Goal: Transaction & Acquisition: Purchase product/service

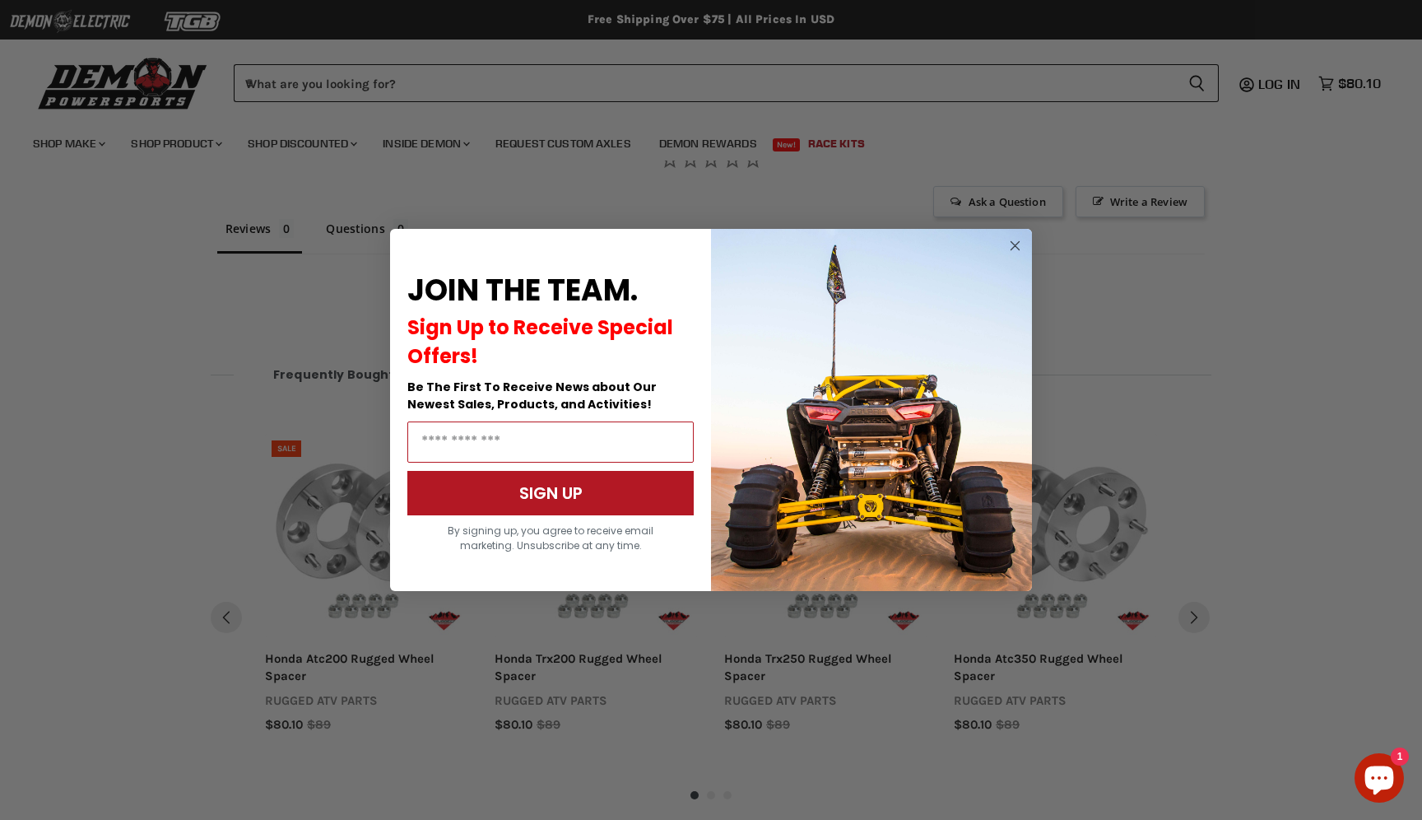
scroll to position [1035, 0]
